Goal: Find specific page/section: Find specific page/section

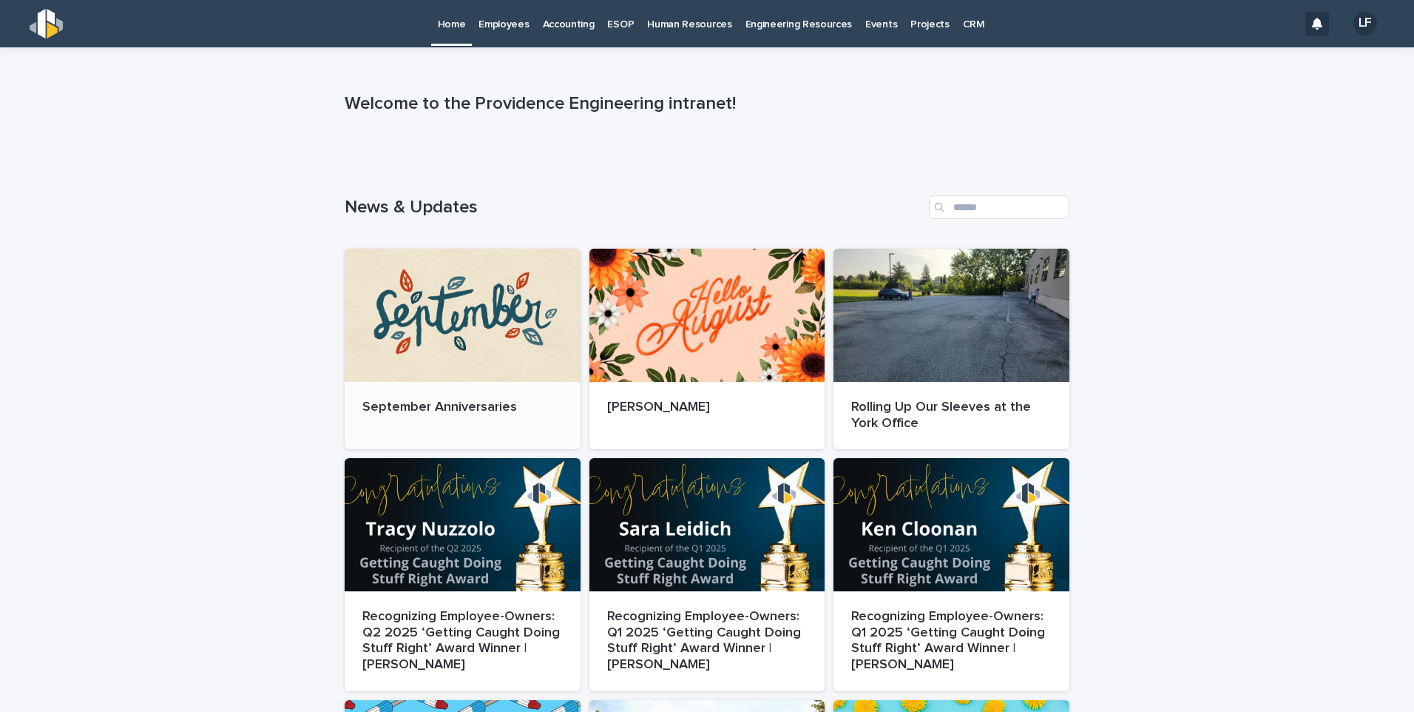
click at [453, 344] on div at bounding box center [463, 315] width 236 height 133
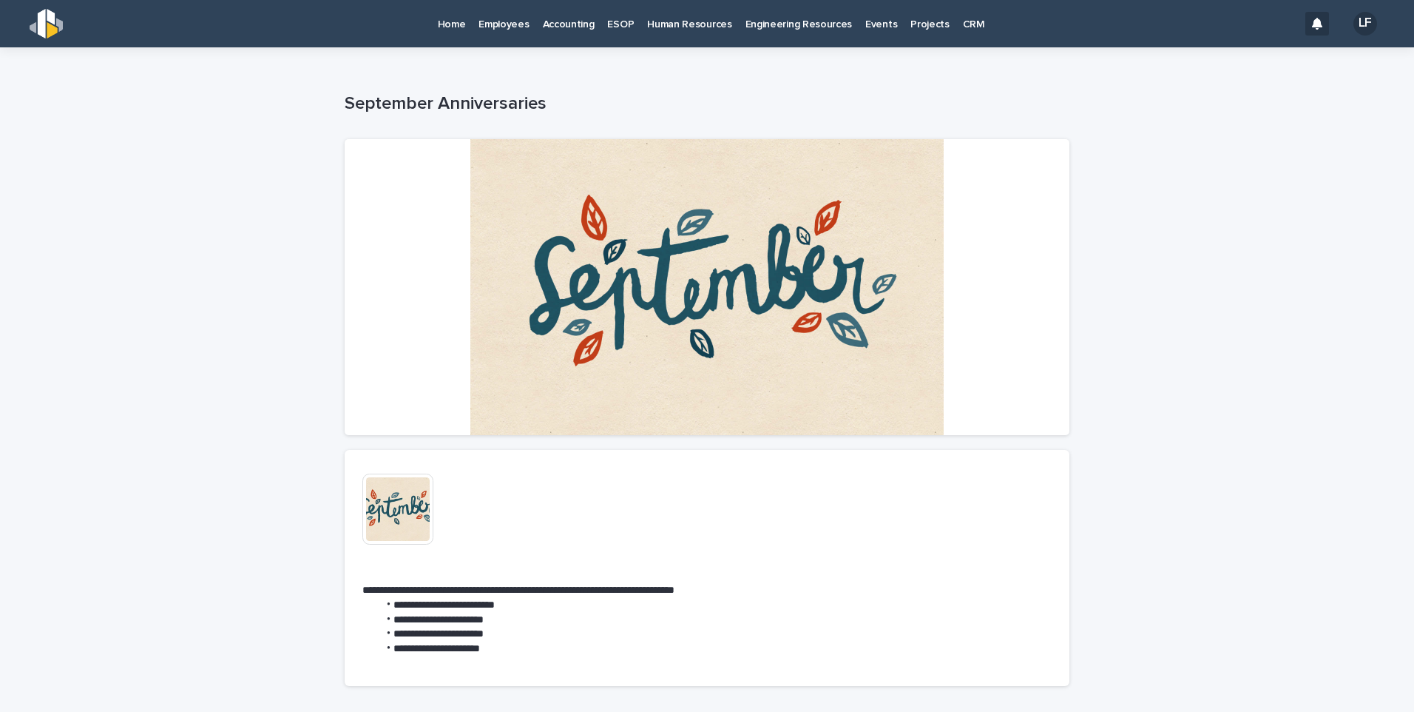
click at [460, 24] on p "Home" at bounding box center [452, 15] width 28 height 31
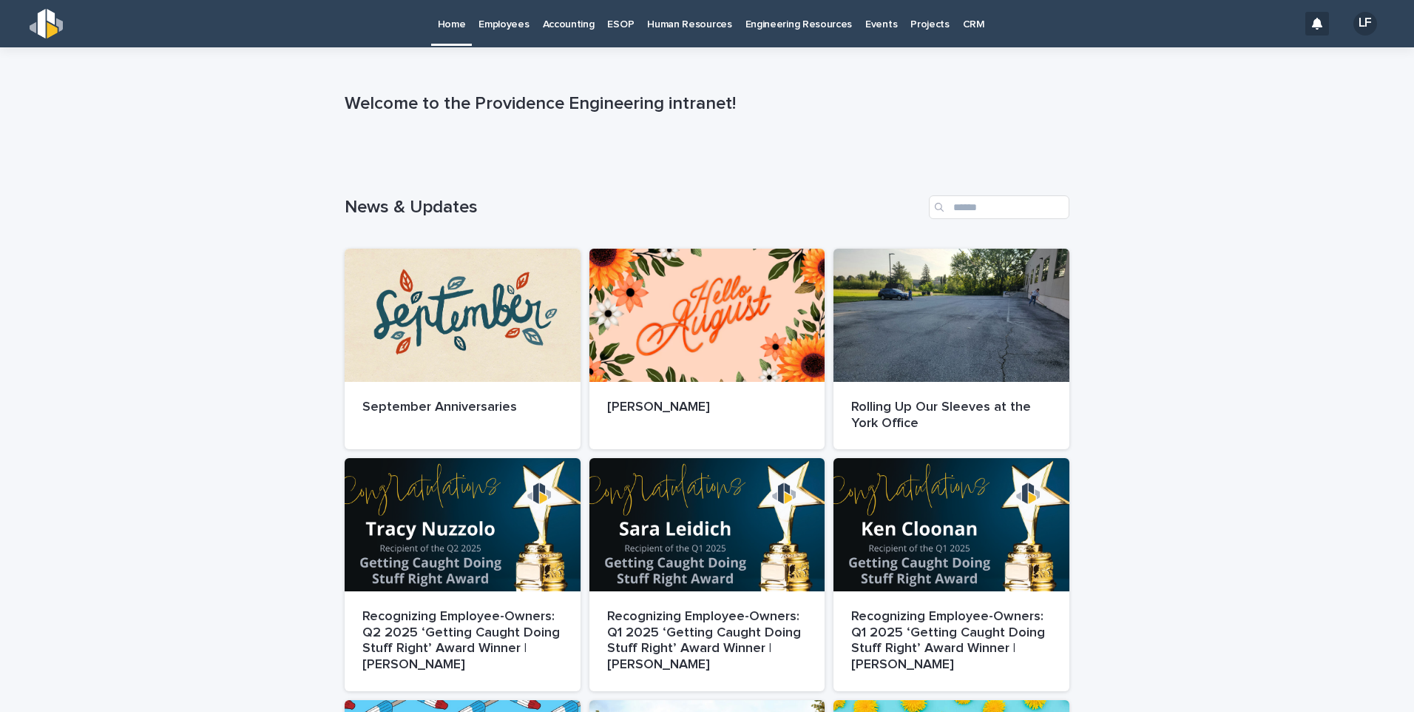
click at [507, 22] on p "Employees" at bounding box center [504, 15] width 50 height 31
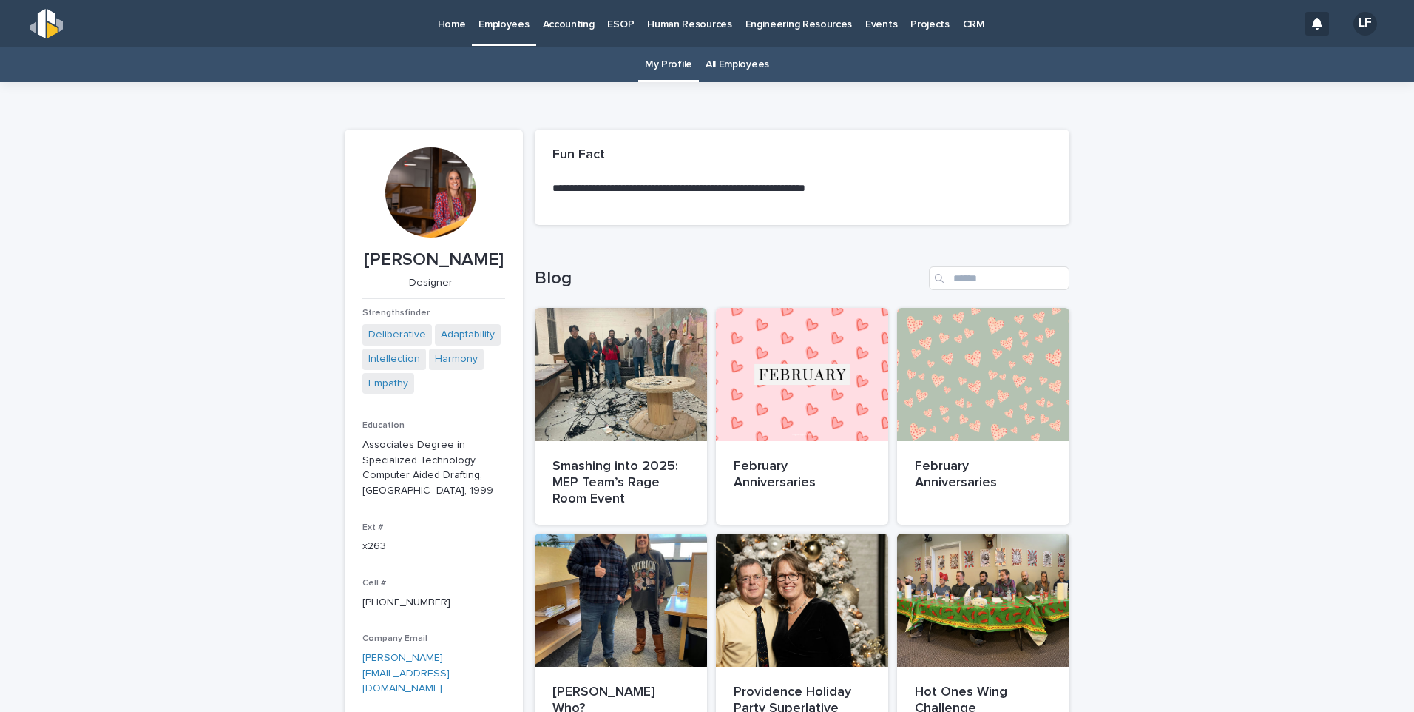
click at [734, 69] on link "All Employees" at bounding box center [738, 64] width 64 height 35
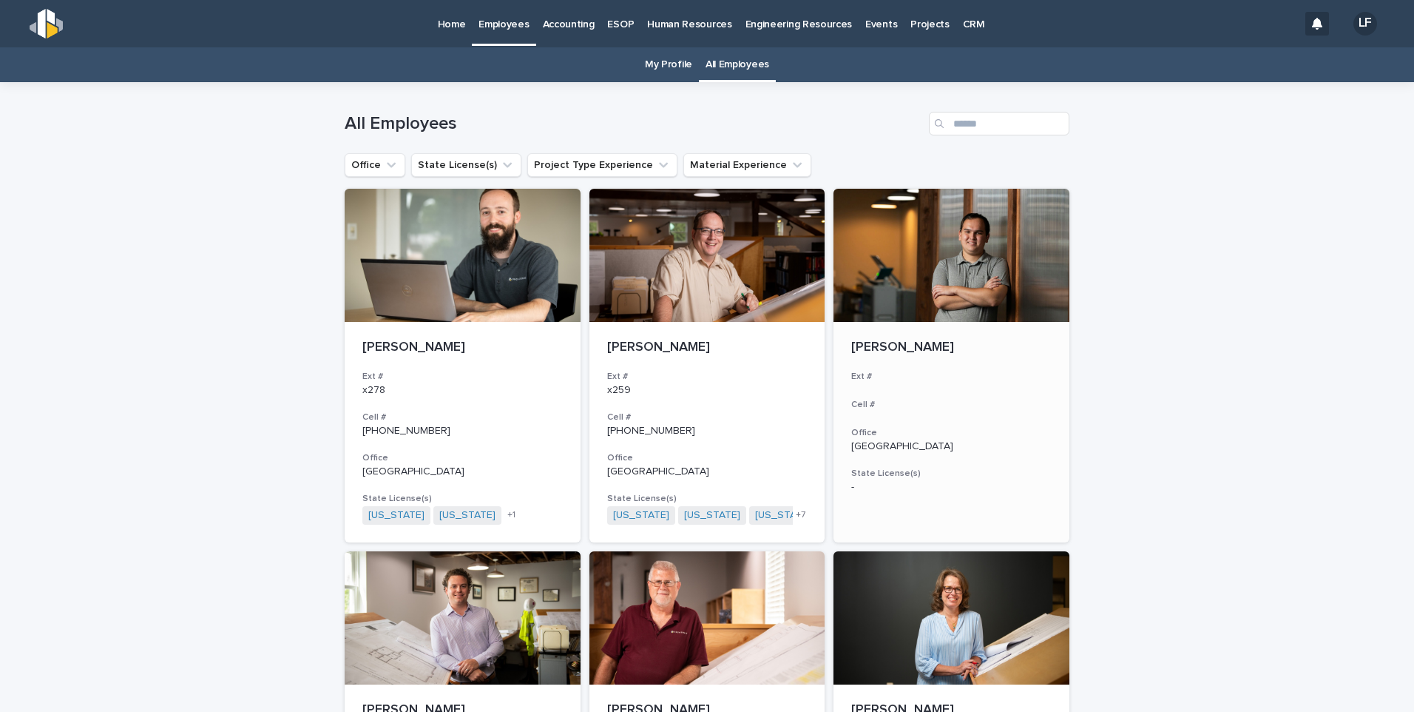
click at [877, 360] on div "[PERSON_NAME] Ext # Cell # Office York State License(s) -" at bounding box center [952, 416] width 236 height 189
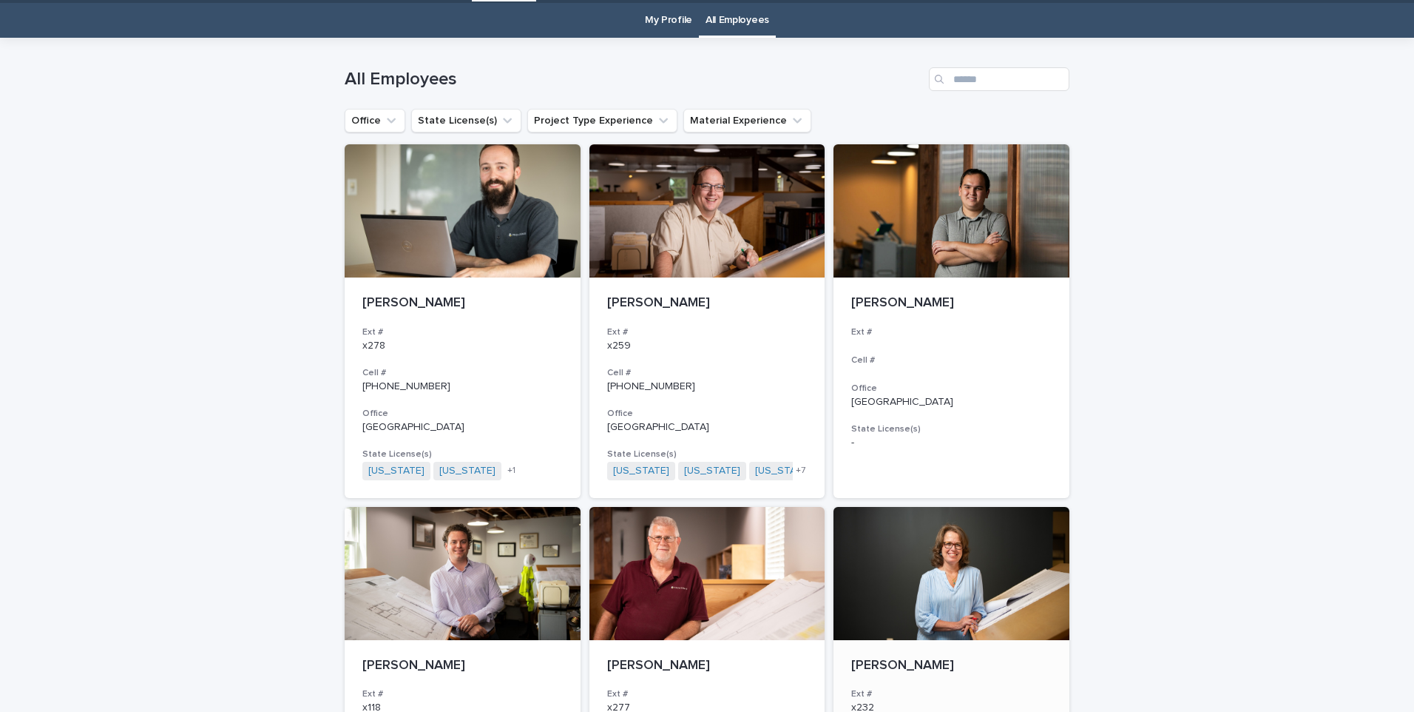
scroll to position [47, 0]
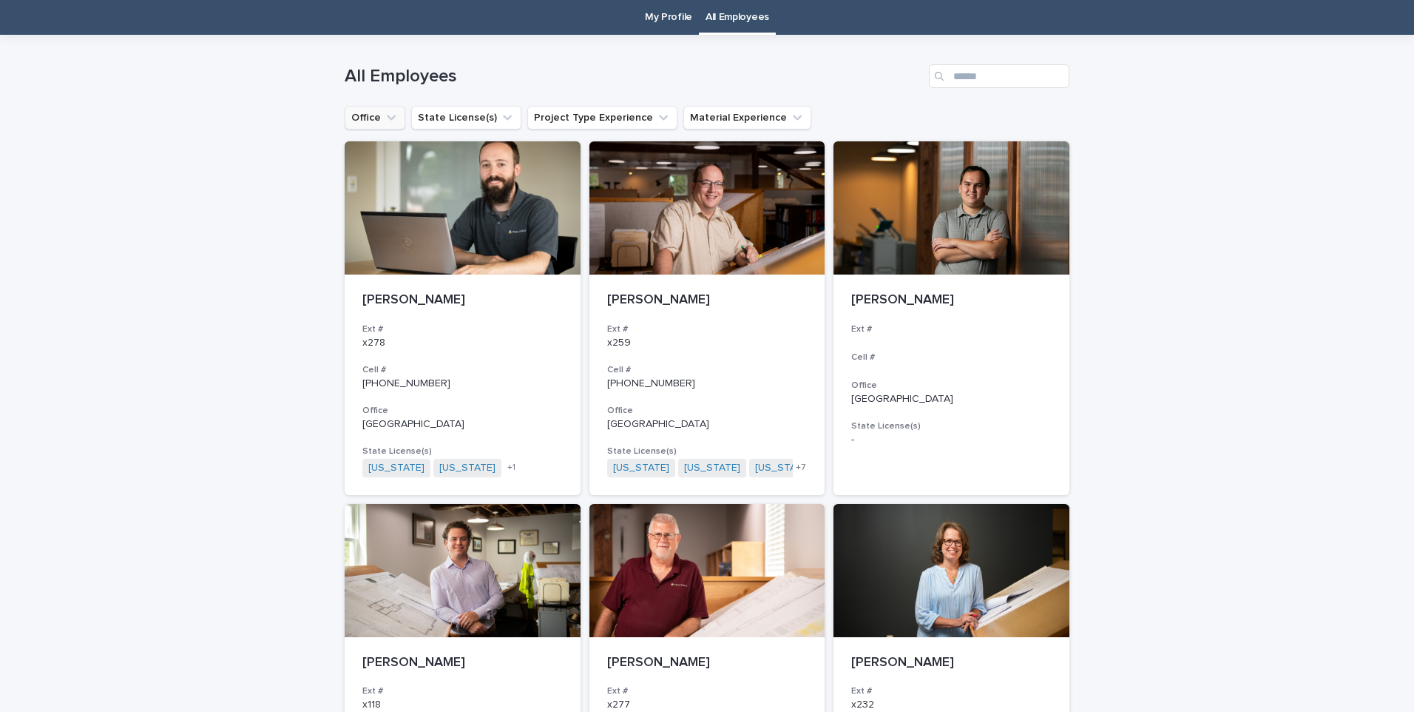
click at [387, 117] on icon "Office" at bounding box center [391, 117] width 9 height 5
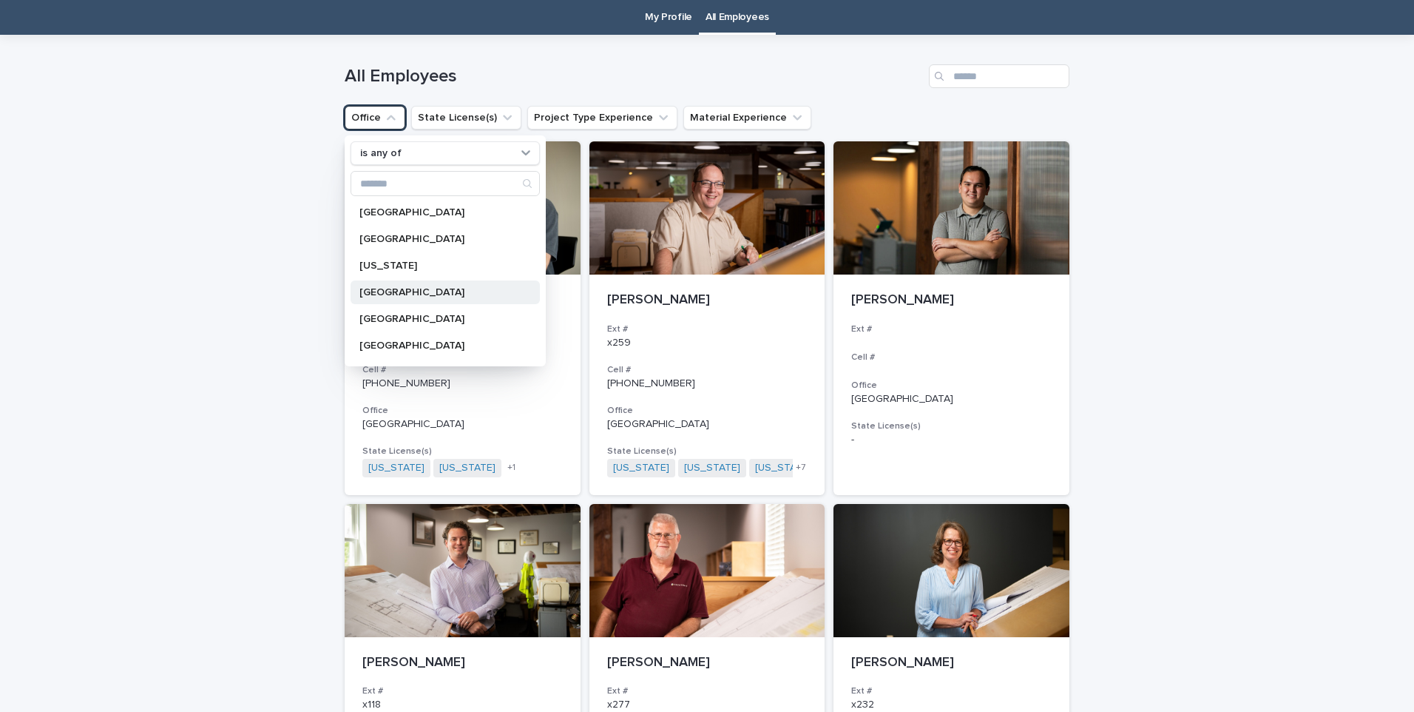
click at [381, 300] on div "[GEOGRAPHIC_DATA]" at bounding box center [445, 292] width 189 height 24
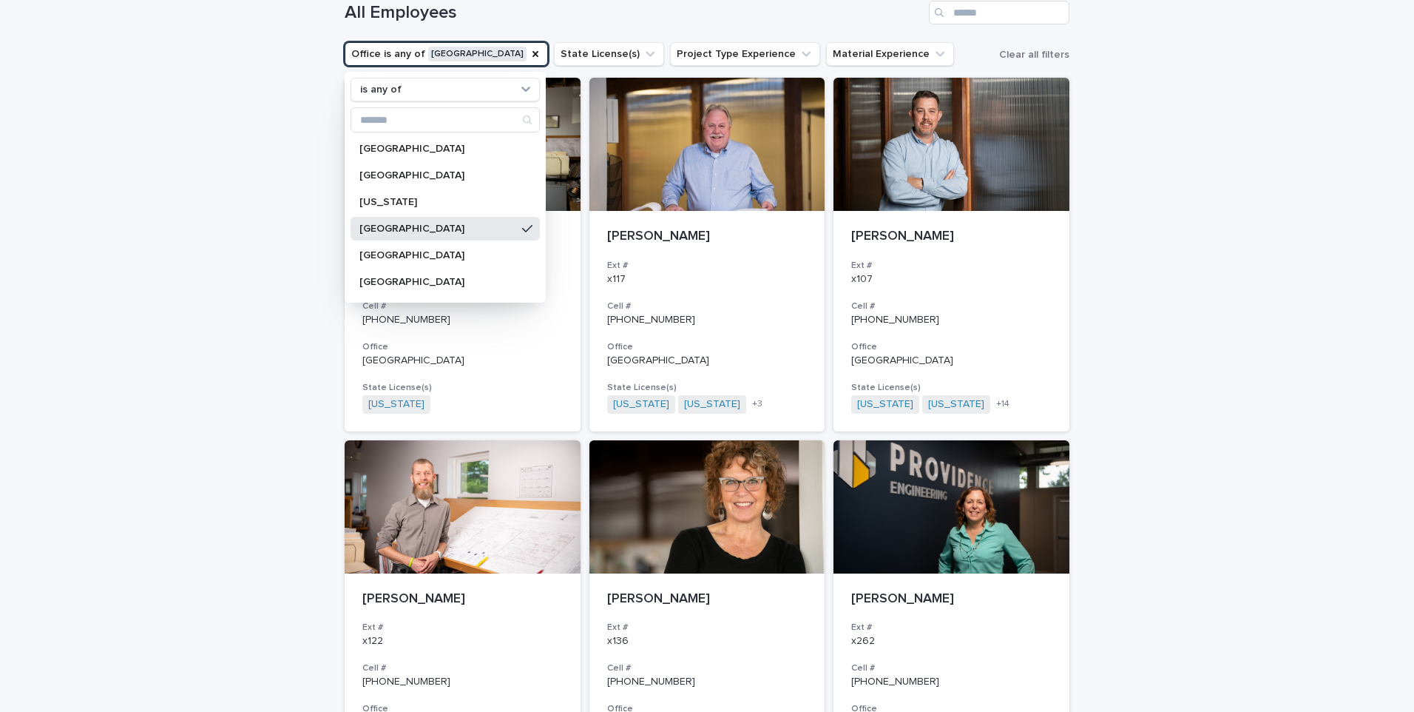
scroll to position [121, 0]
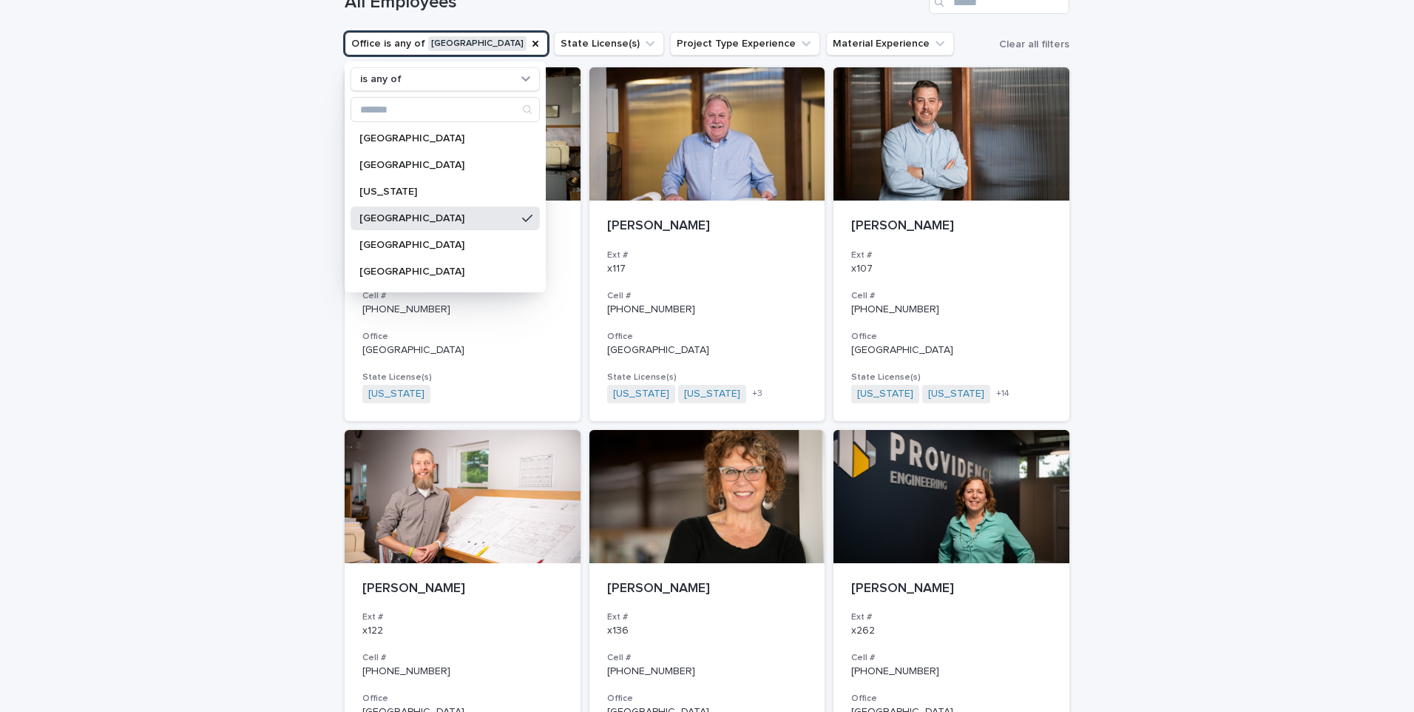
click at [402, 221] on p "[GEOGRAPHIC_DATA]" at bounding box center [438, 218] width 157 height 10
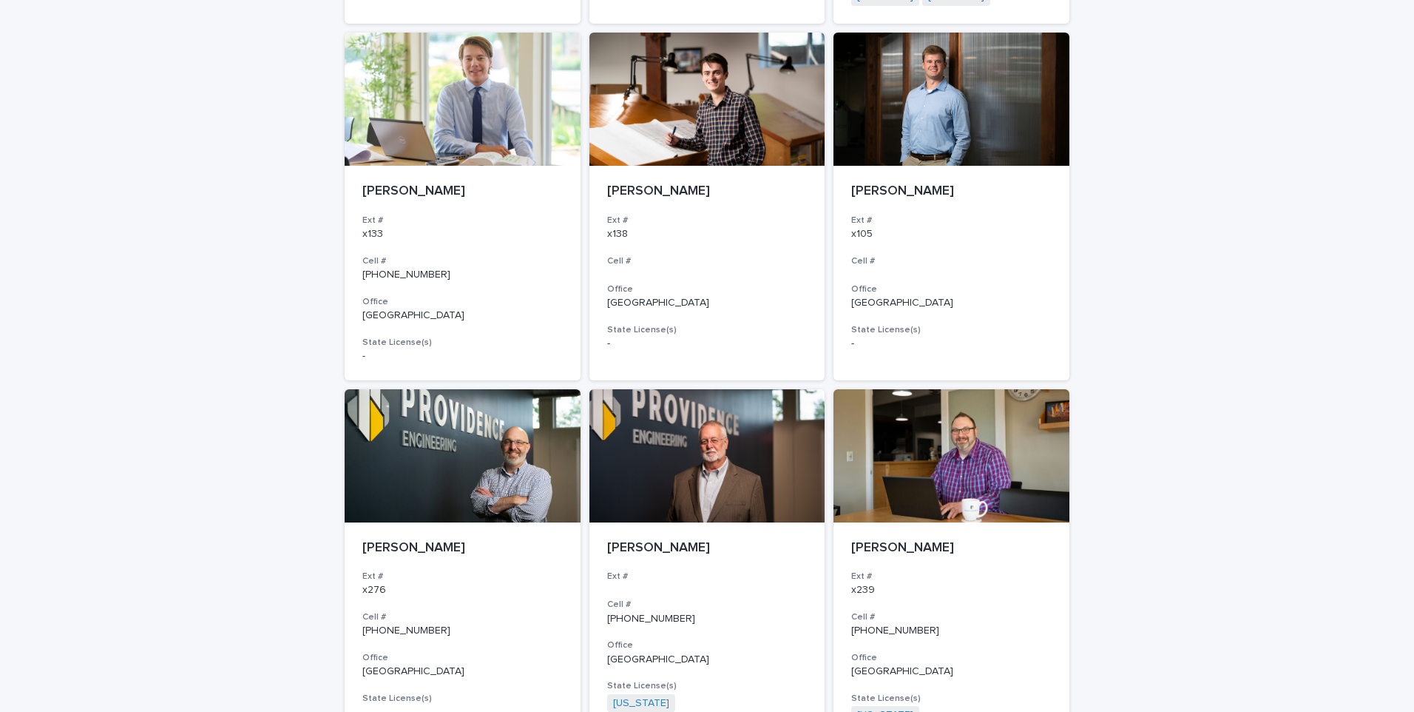
scroll to position [1971, 0]
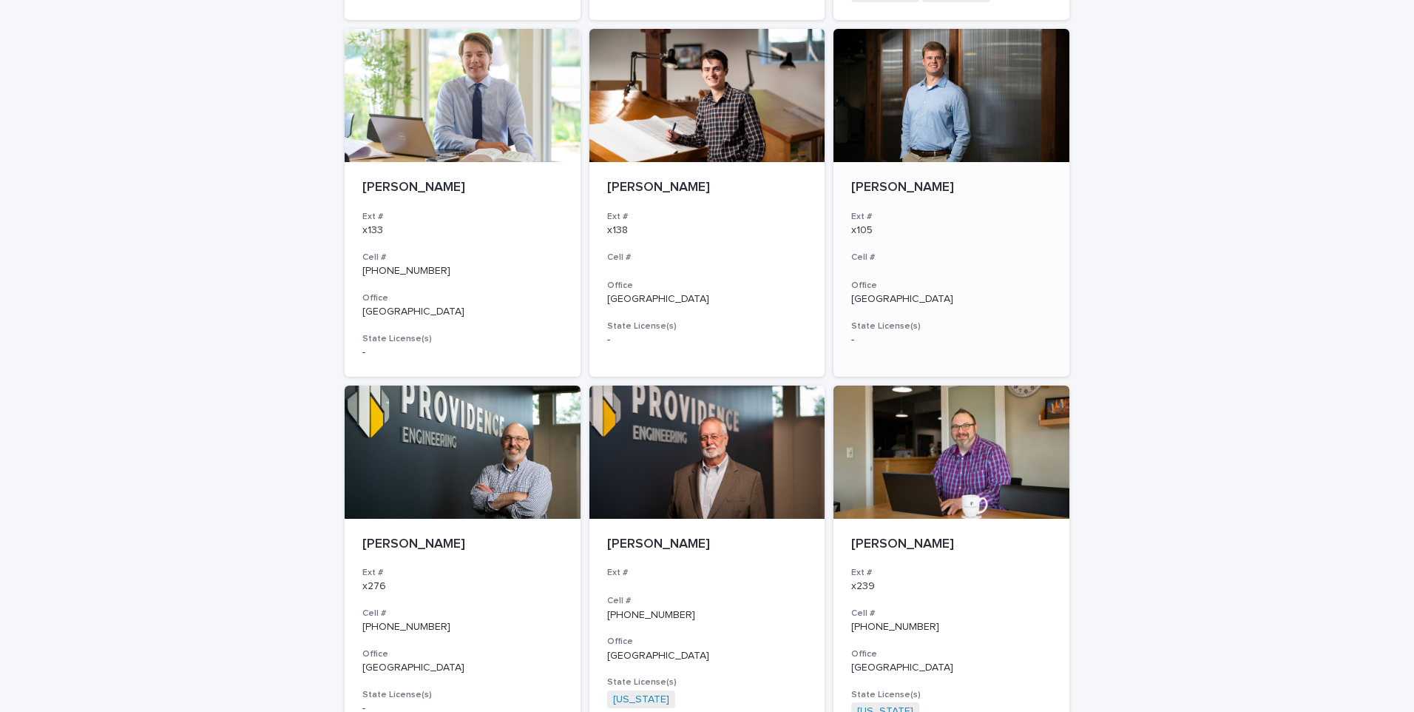
click at [857, 185] on p "[PERSON_NAME]" at bounding box center [951, 188] width 200 height 16
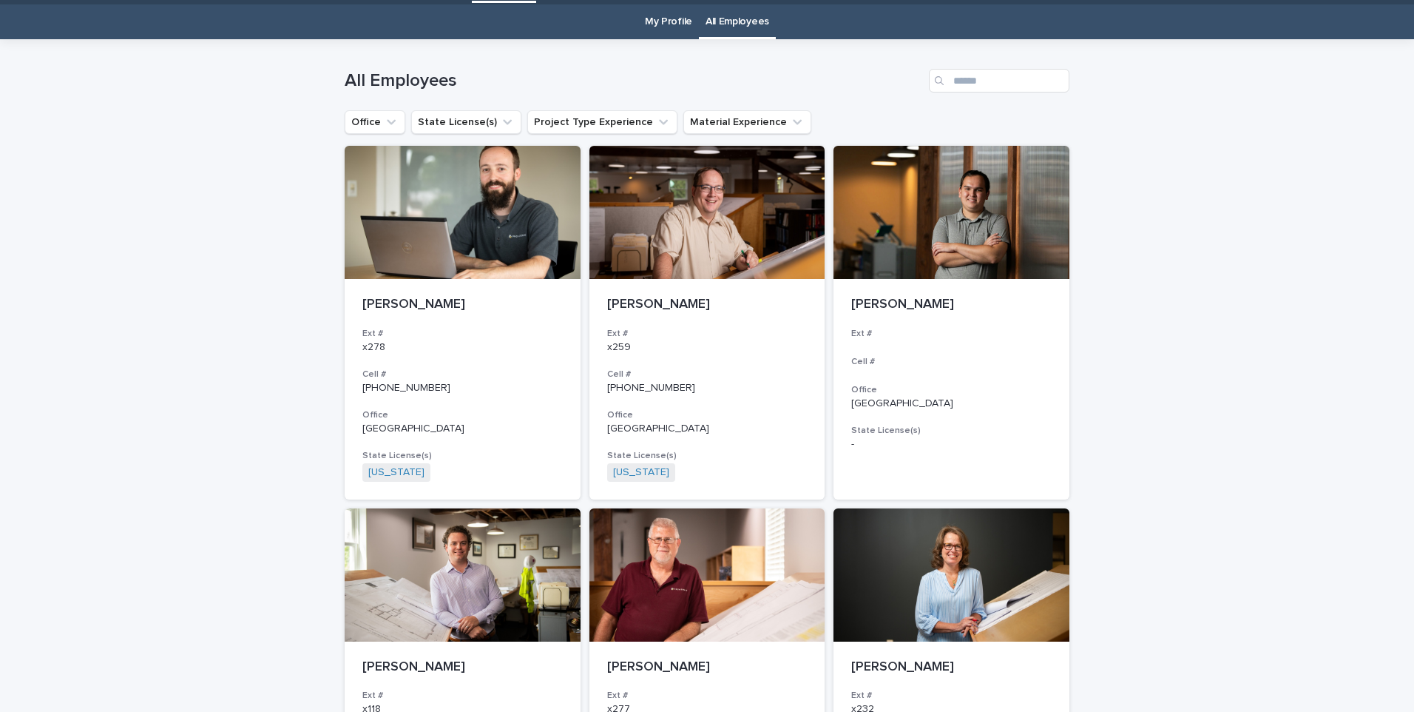
scroll to position [47, 0]
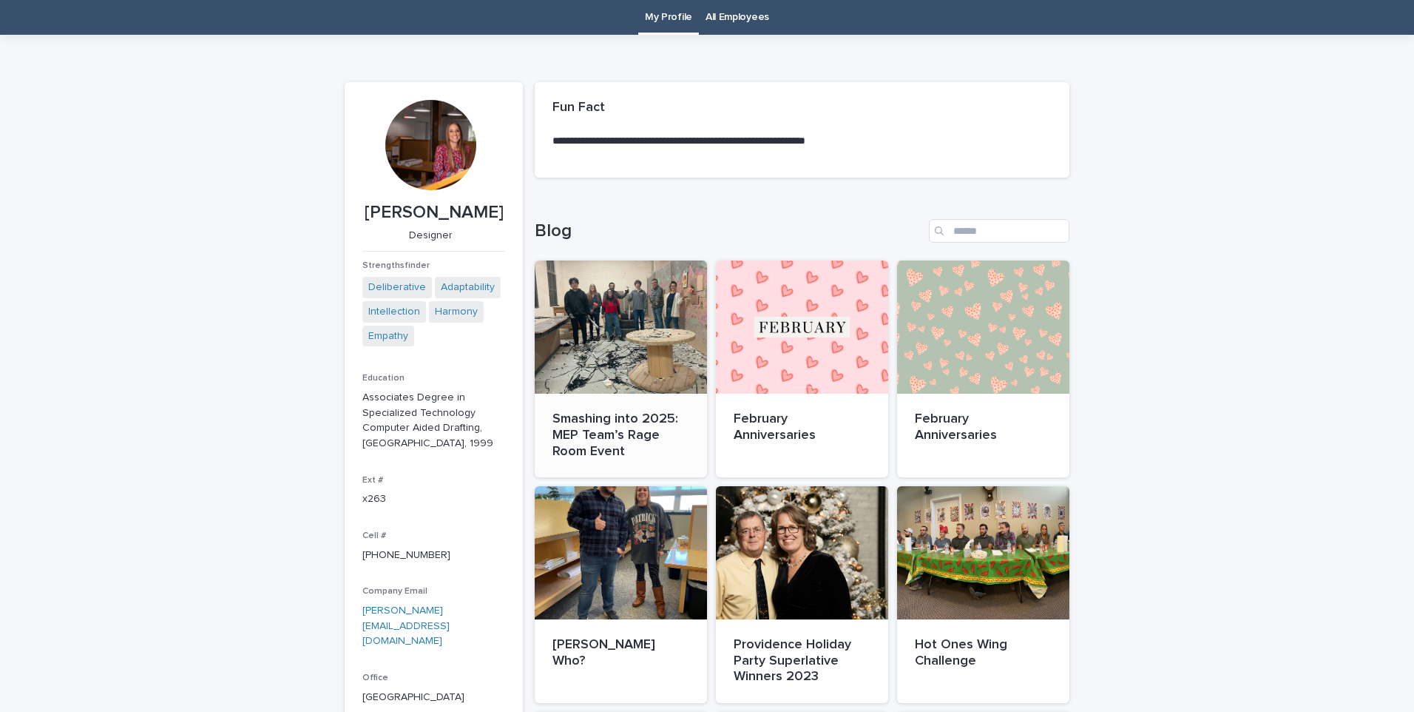
scroll to position [47, 0]
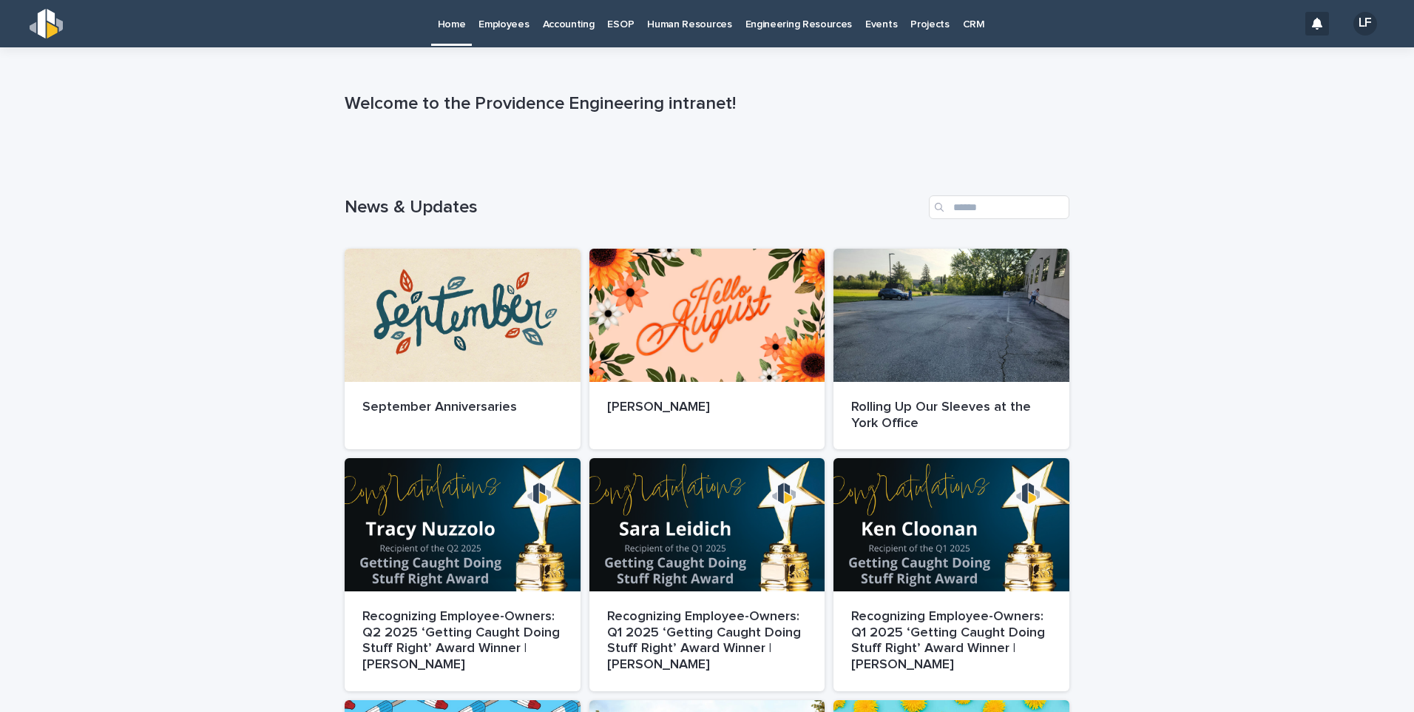
click at [448, 23] on p "Home" at bounding box center [452, 15] width 28 height 31
